Goal: Find specific page/section: Find specific page/section

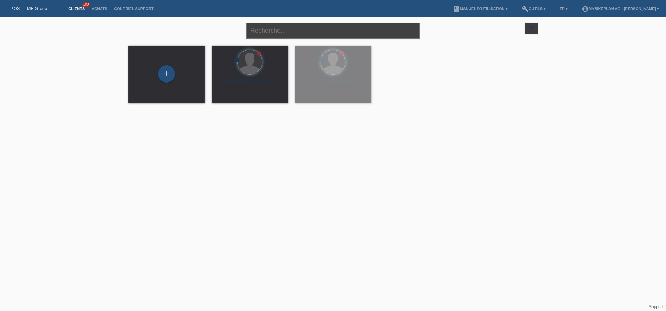
click at [268, 30] on input "text" at bounding box center [332, 31] width 173 height 16
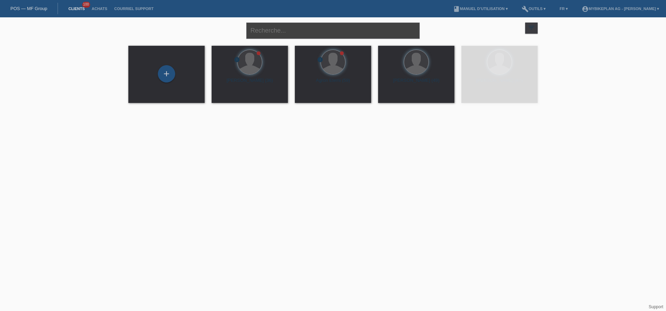
paste input "POSP00019094"
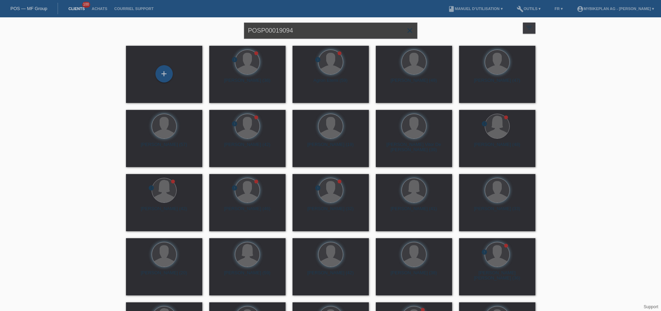
click at [305, 32] on input "POSP00019094" at bounding box center [330, 31] width 173 height 16
paste input "[PERSON_NAME]"
type input "[PERSON_NAME]"
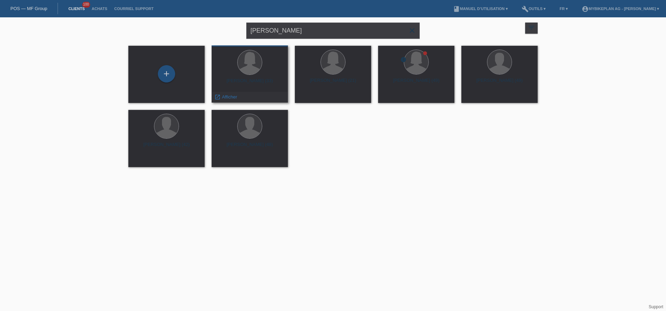
click at [260, 82] on div "Klaudia Forster-Hajdu (33)" at bounding box center [249, 83] width 65 height 11
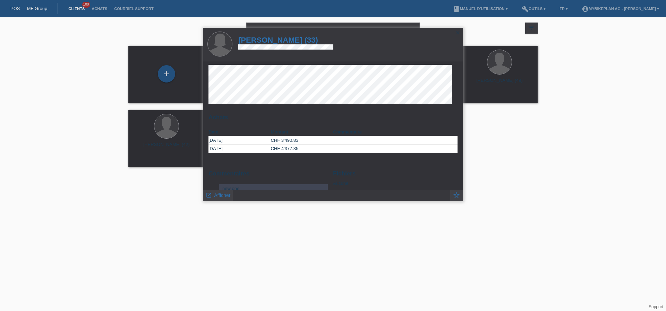
click at [292, 41] on h1 "Klaudia Forster-Hajdu (33)" at bounding box center [285, 40] width 95 height 9
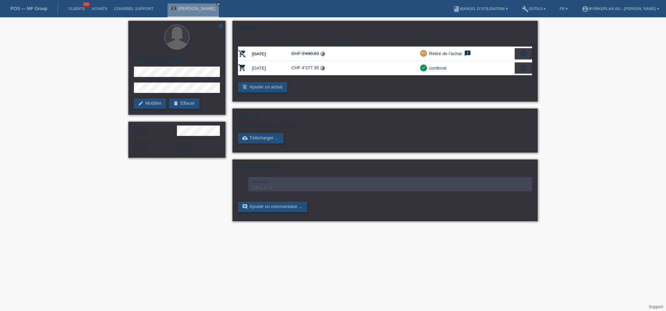
click at [38, 9] on link "POS — MF Group" at bounding box center [28, 8] width 37 height 5
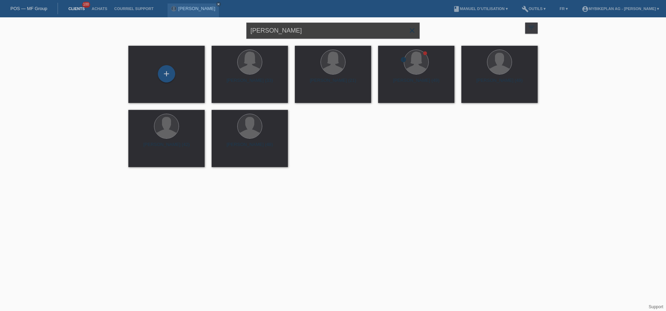
click at [321, 27] on input "[PERSON_NAME]" at bounding box center [332, 31] width 173 height 16
paste input "[PERSON_NAME]"
type input "[PERSON_NAME]"
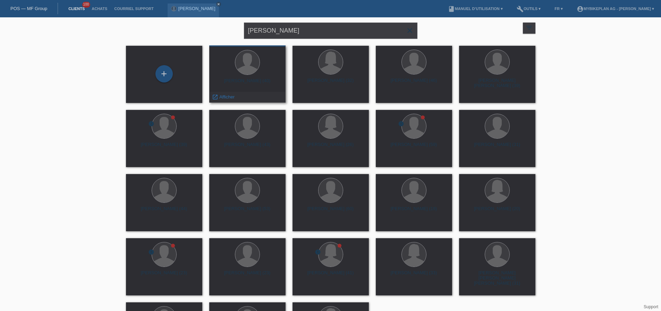
click at [258, 76] on div "Johann Heimann (40) launch Afficher" at bounding box center [247, 73] width 76 height 57
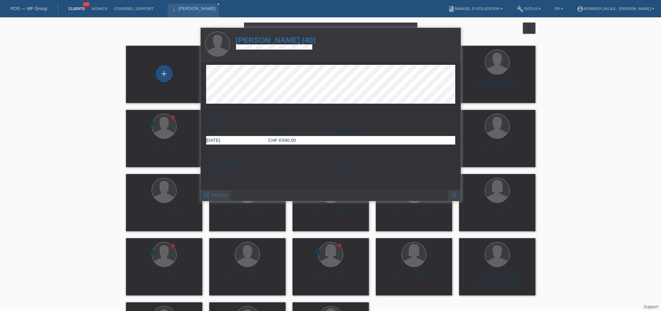
click at [279, 43] on h1 "Johann Heimann (40)" at bounding box center [276, 40] width 80 height 9
click at [280, 40] on h1 "Johann Heimann (40)" at bounding box center [276, 40] width 80 height 9
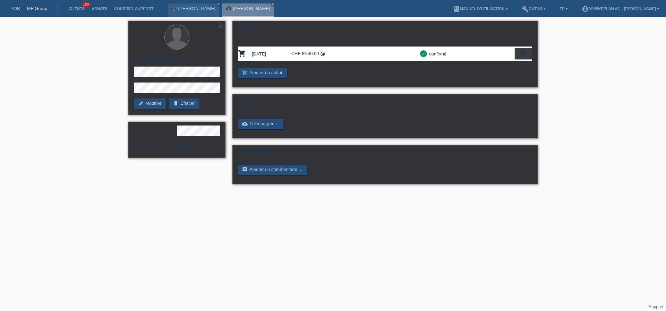
click at [16, 6] on link "POS — MF Group" at bounding box center [28, 8] width 37 height 5
click at [22, 8] on link "POS — MF Group" at bounding box center [28, 8] width 37 height 5
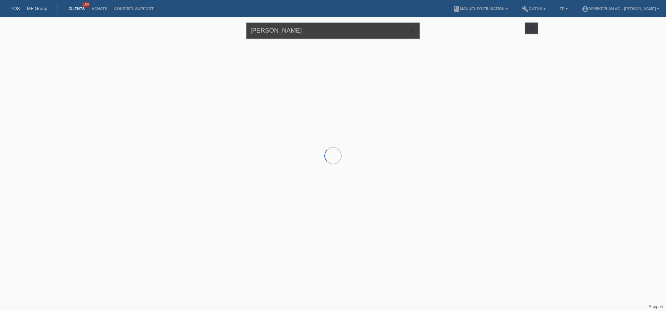
click at [280, 33] on input "[PERSON_NAME]" at bounding box center [332, 31] width 173 height 16
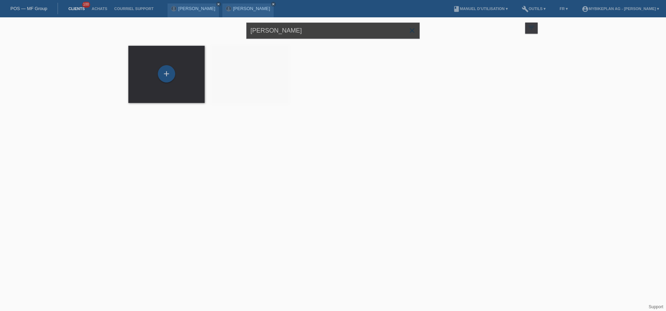
click at [280, 33] on input "[PERSON_NAME]" at bounding box center [332, 31] width 173 height 16
paste input "Klaudia Forster-Hajdu,"
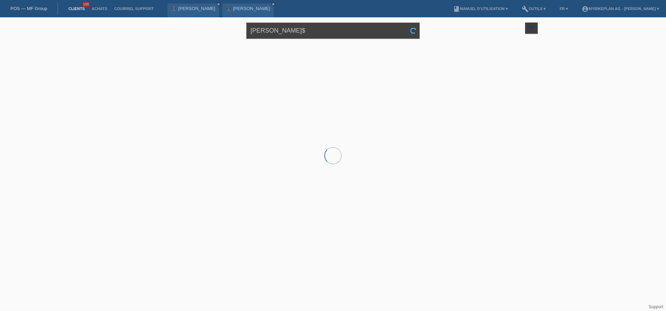
type input "[PERSON_NAME]"
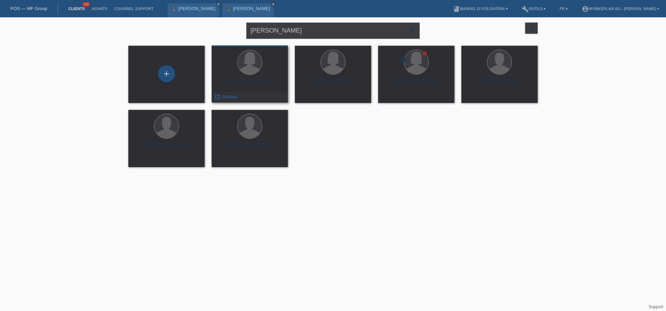
click at [249, 82] on div "Klaudia Forster-Hajdu (33)" at bounding box center [249, 83] width 65 height 11
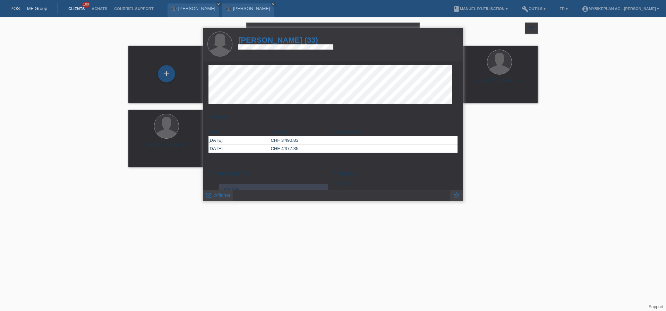
click at [293, 39] on h1 "Klaudia Forster-Hajdu (33)" at bounding box center [285, 40] width 95 height 9
